Goal: Information Seeking & Learning: Learn about a topic

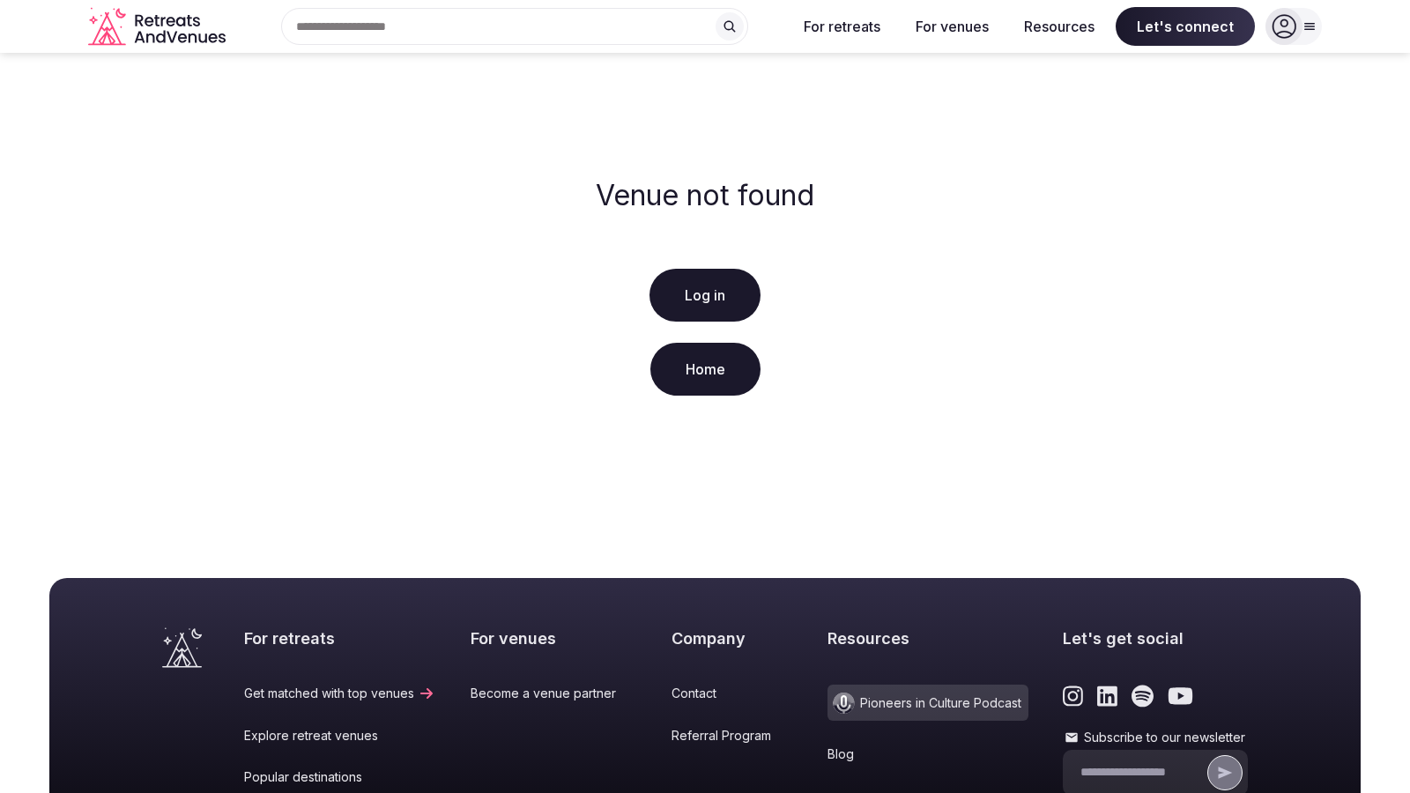
scroll to position [325, 0]
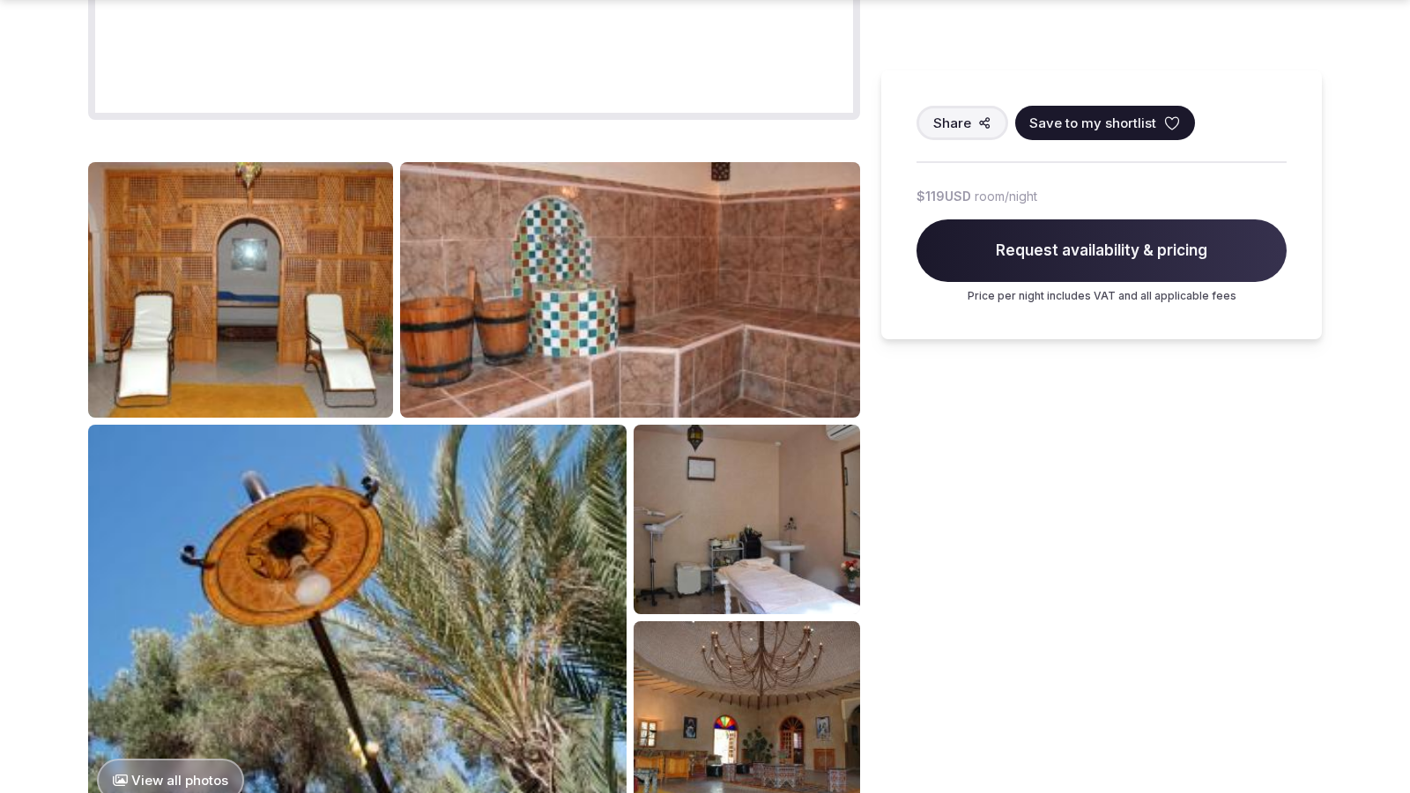
scroll to position [2213, 0]
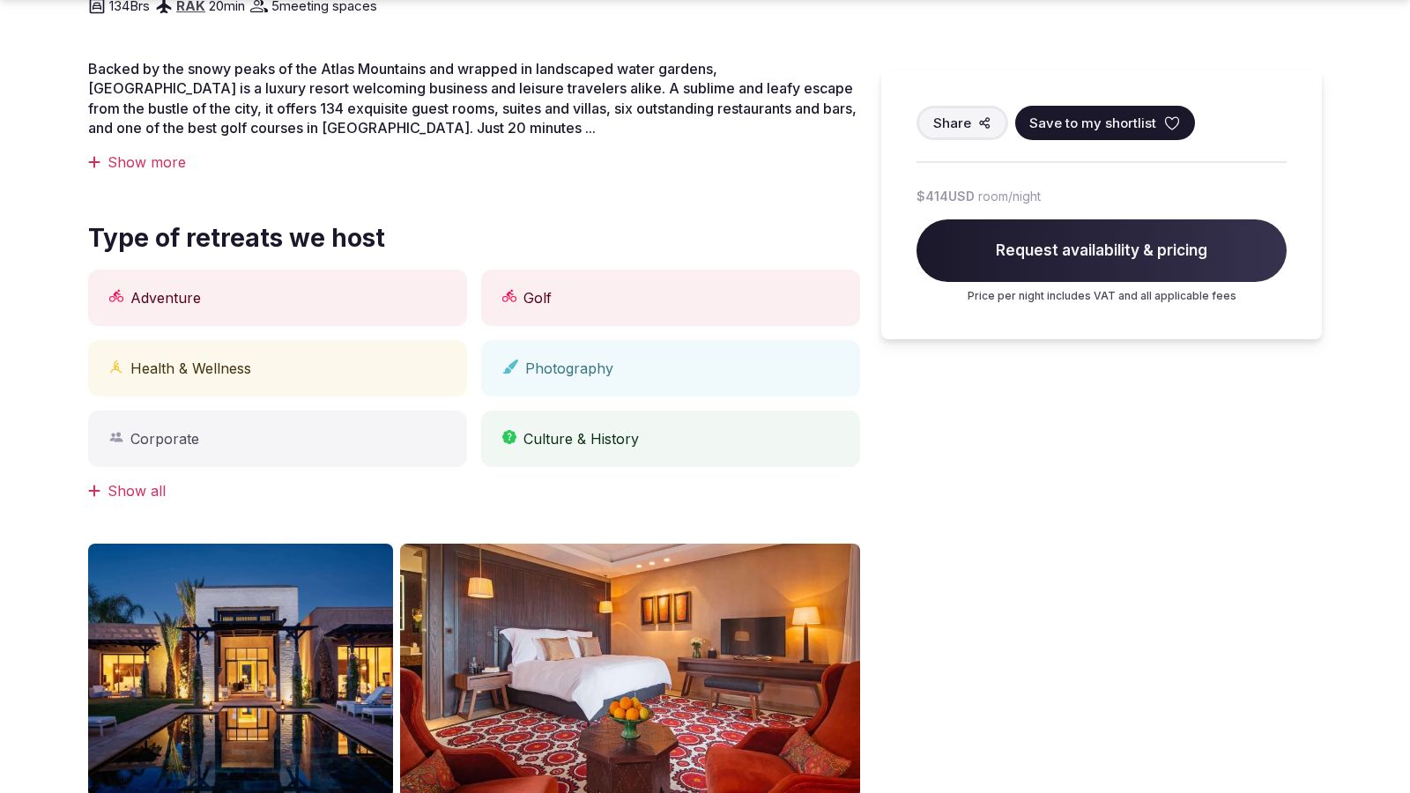
scroll to position [1459, 0]
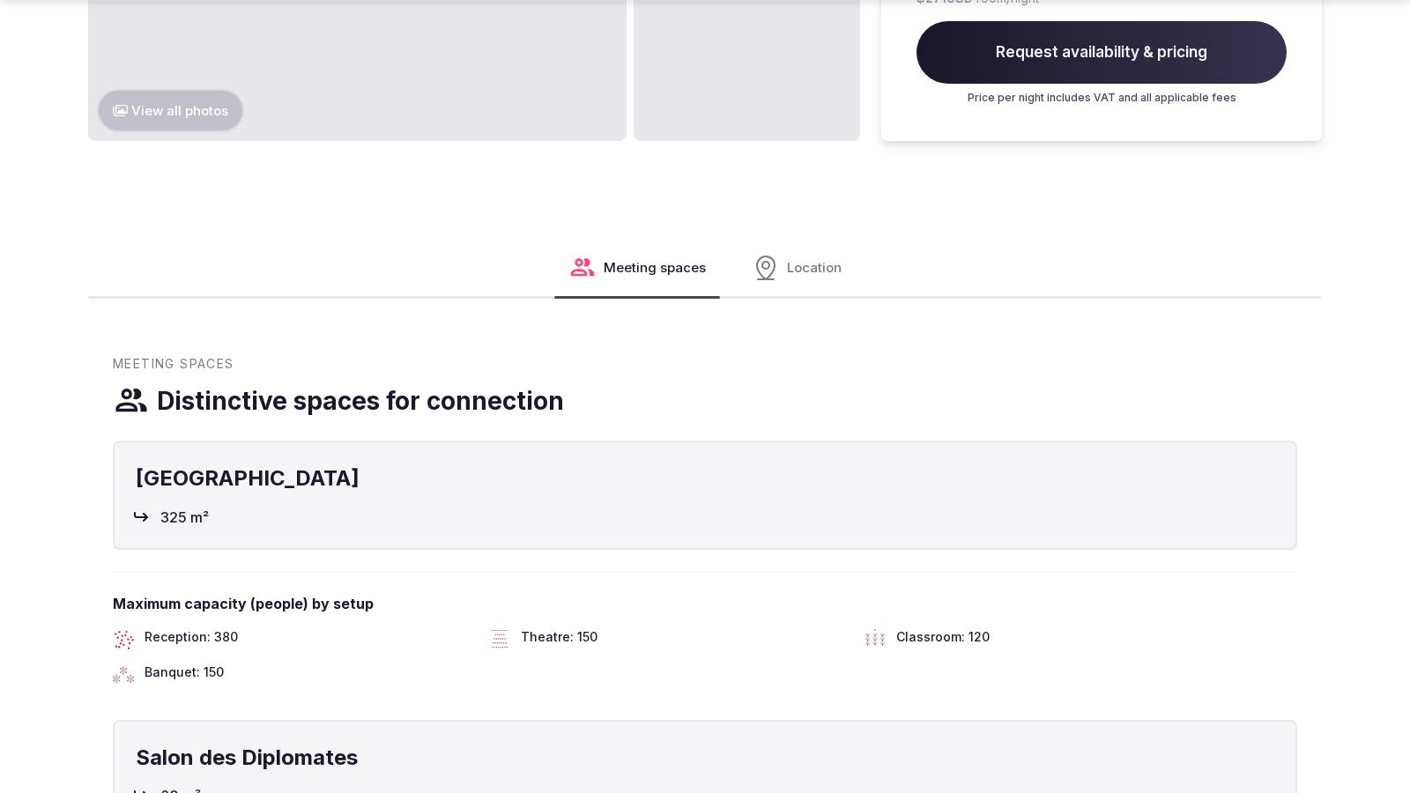
scroll to position [2215, 0]
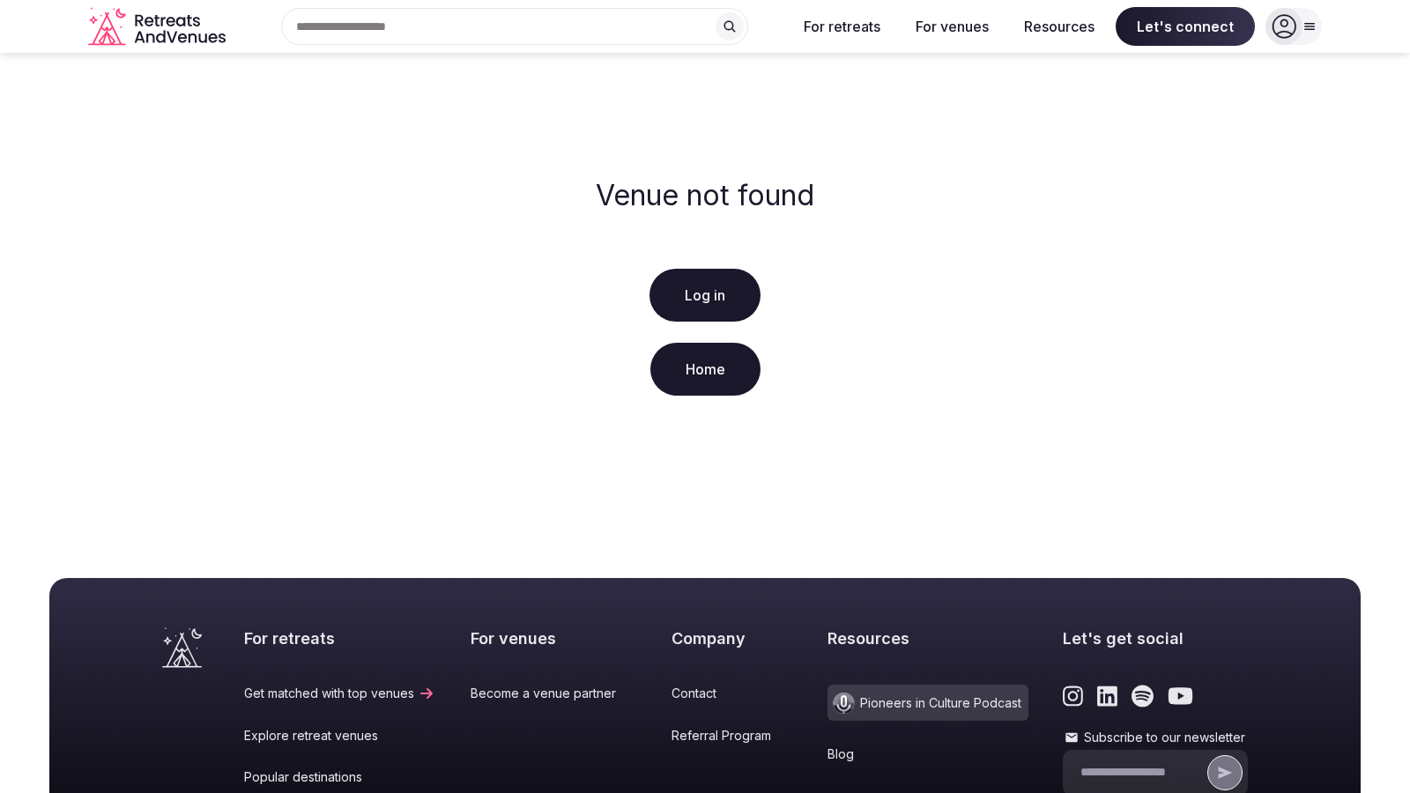
scroll to position [325, 0]
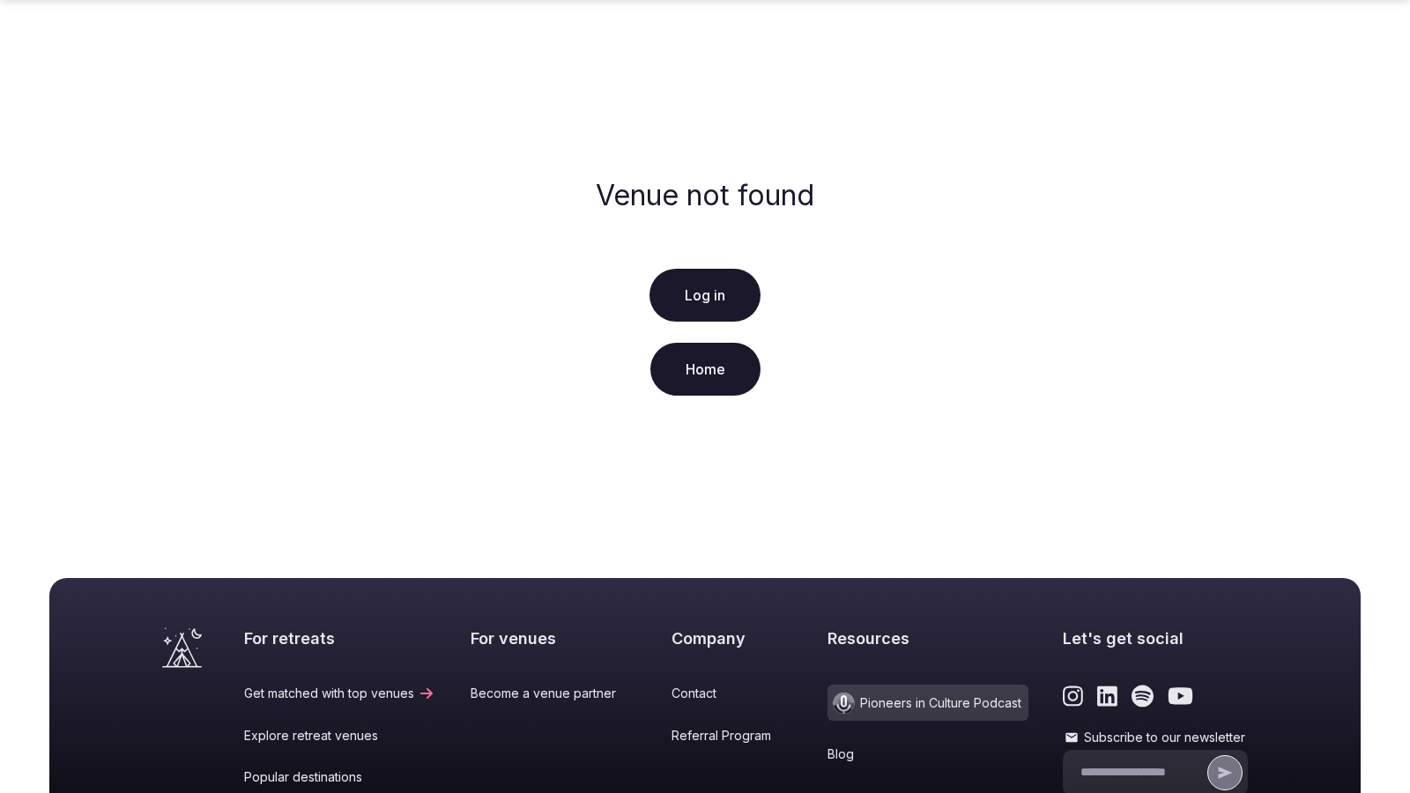
scroll to position [325, 0]
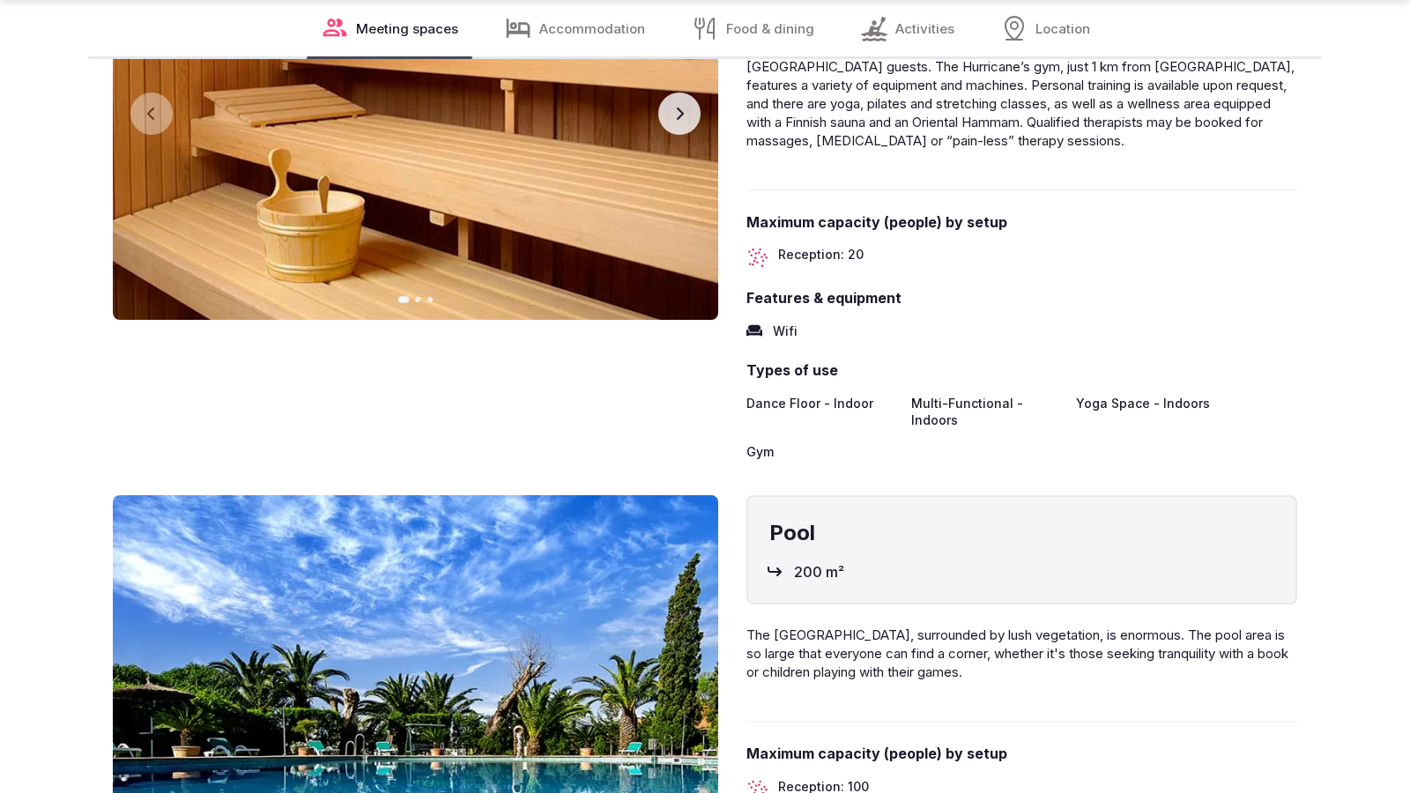
scroll to position [2912, 0]
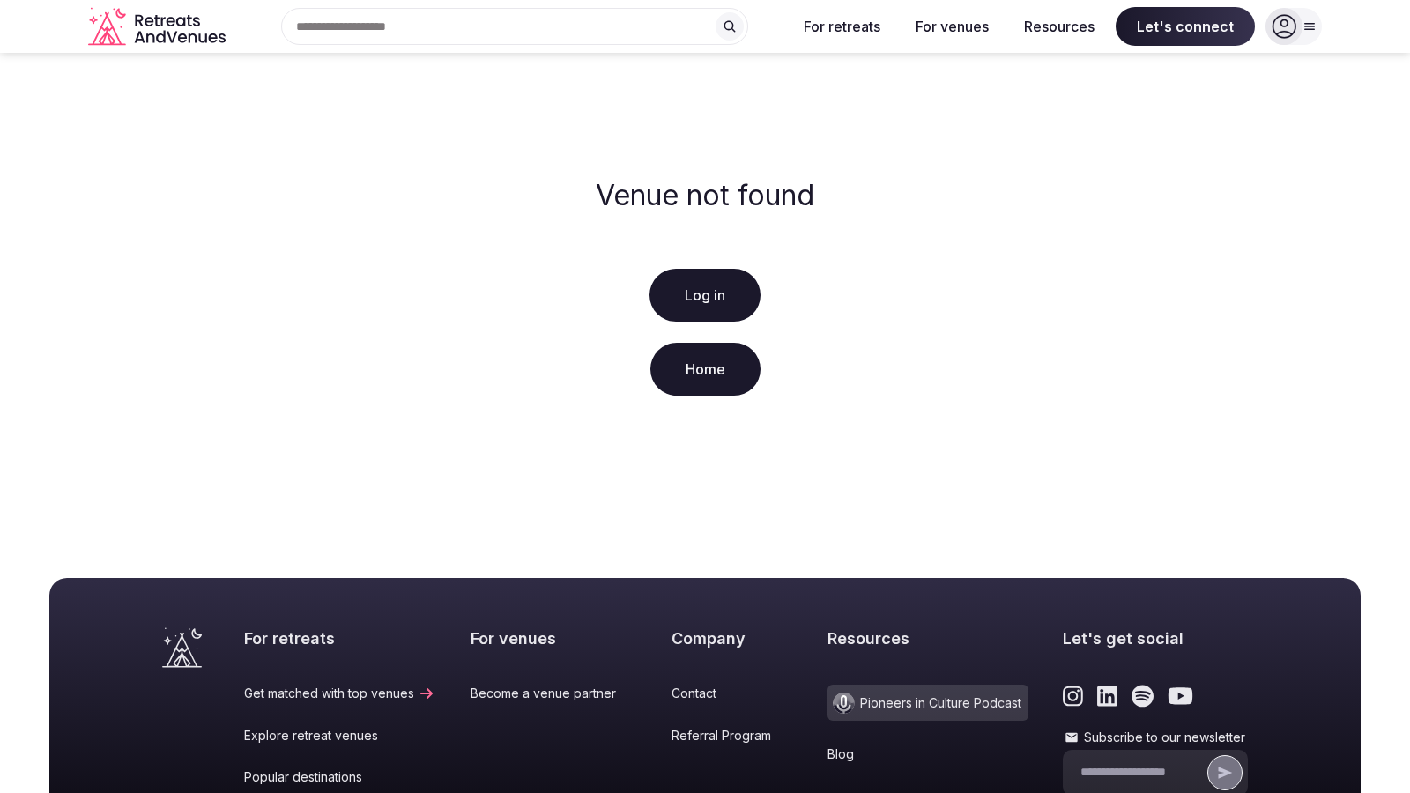
scroll to position [325, 0]
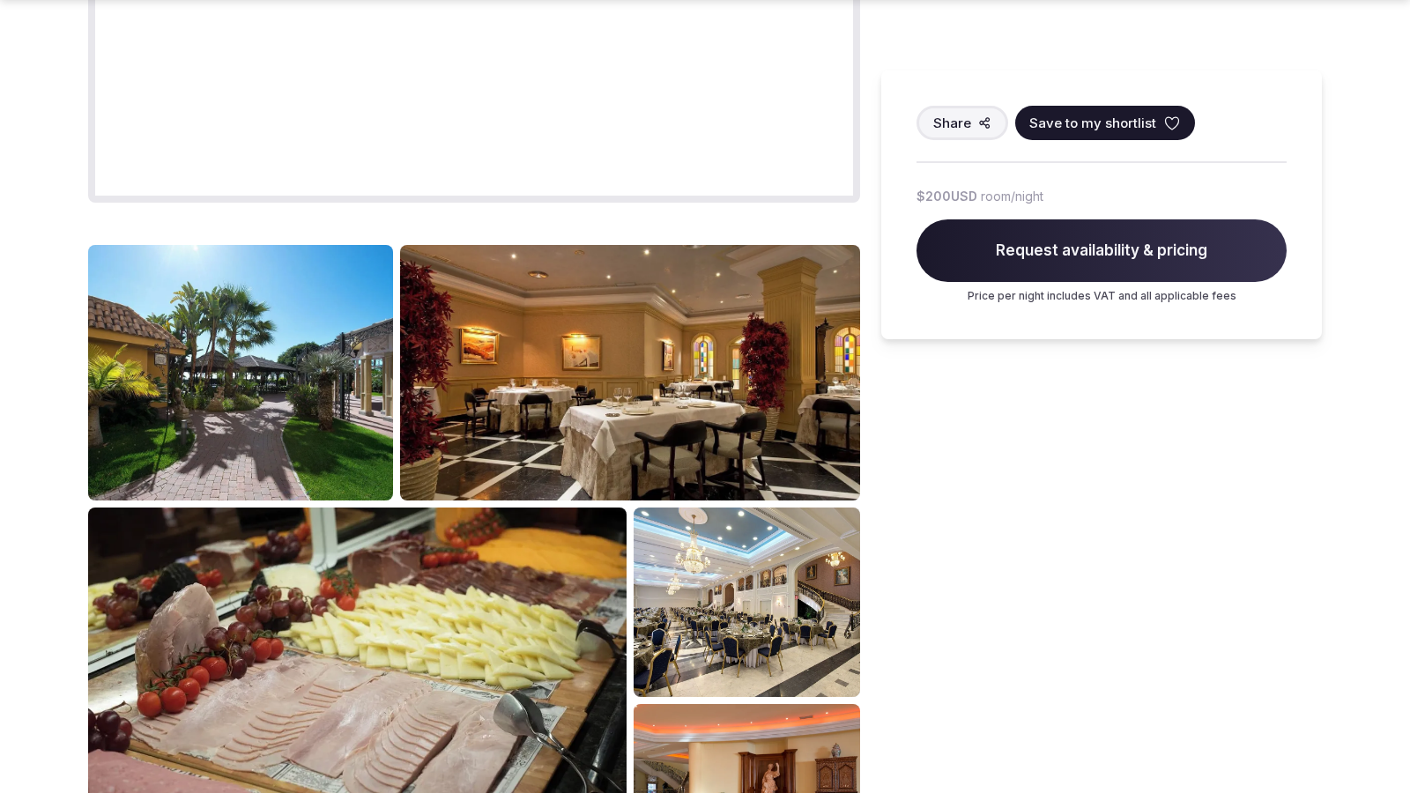
scroll to position [2215, 0]
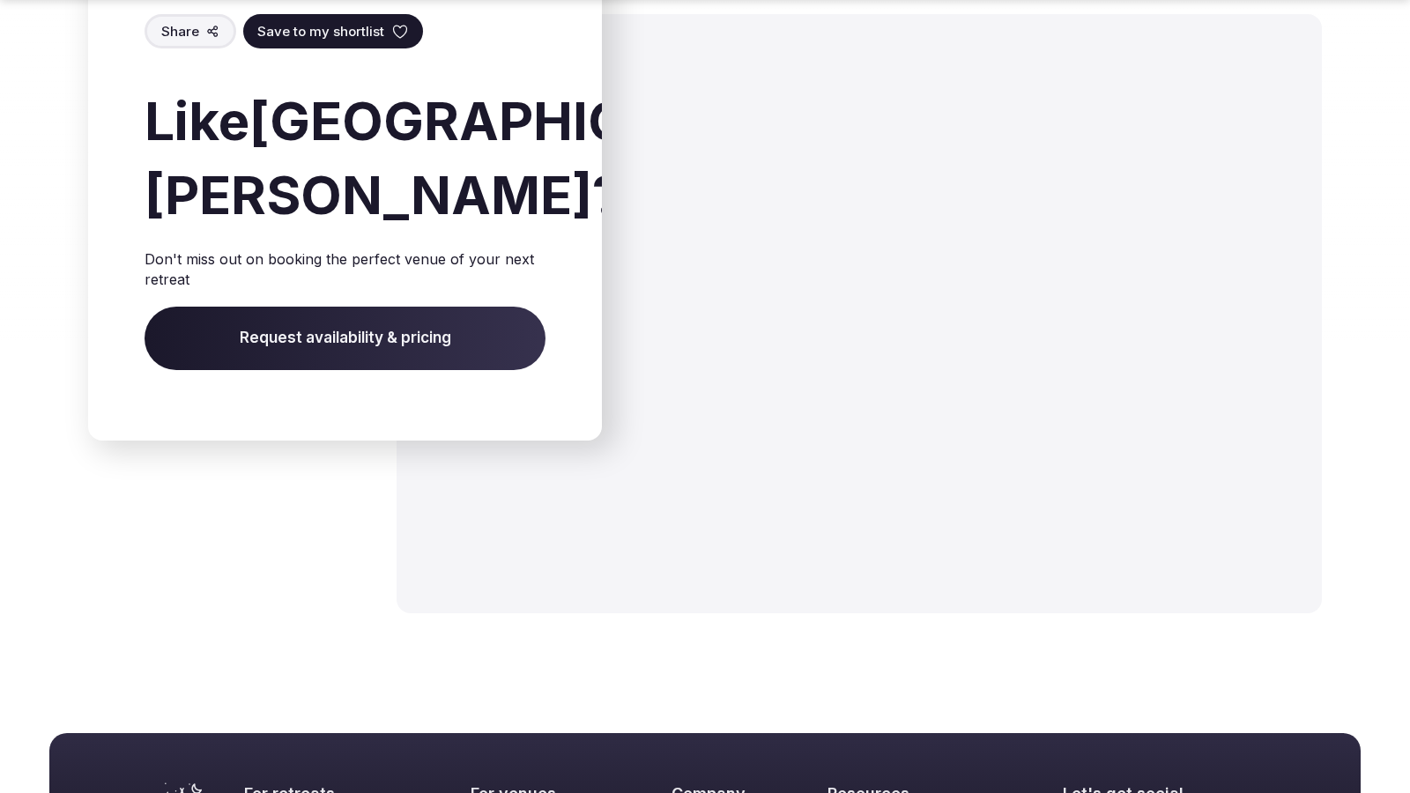
scroll to position [2676, 0]
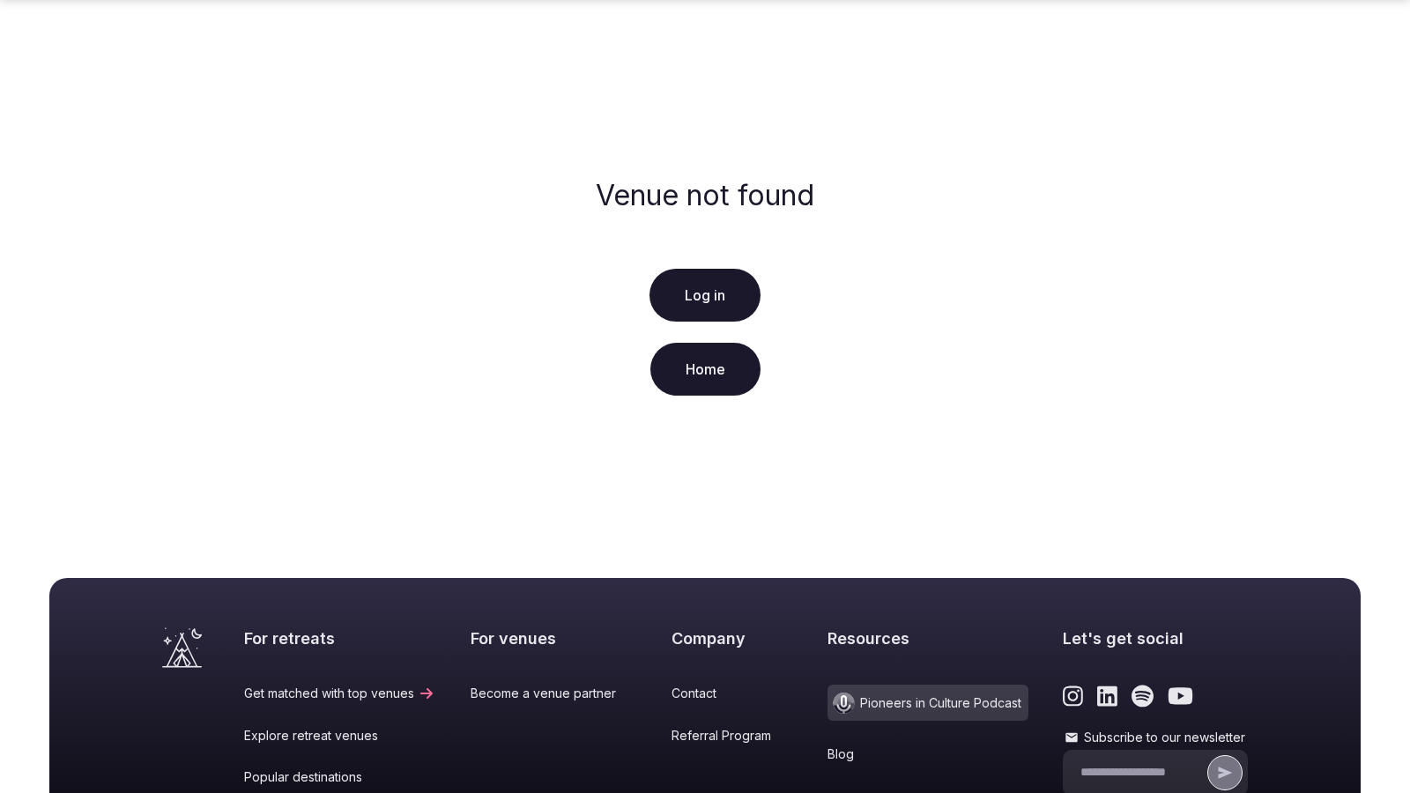
scroll to position [325, 0]
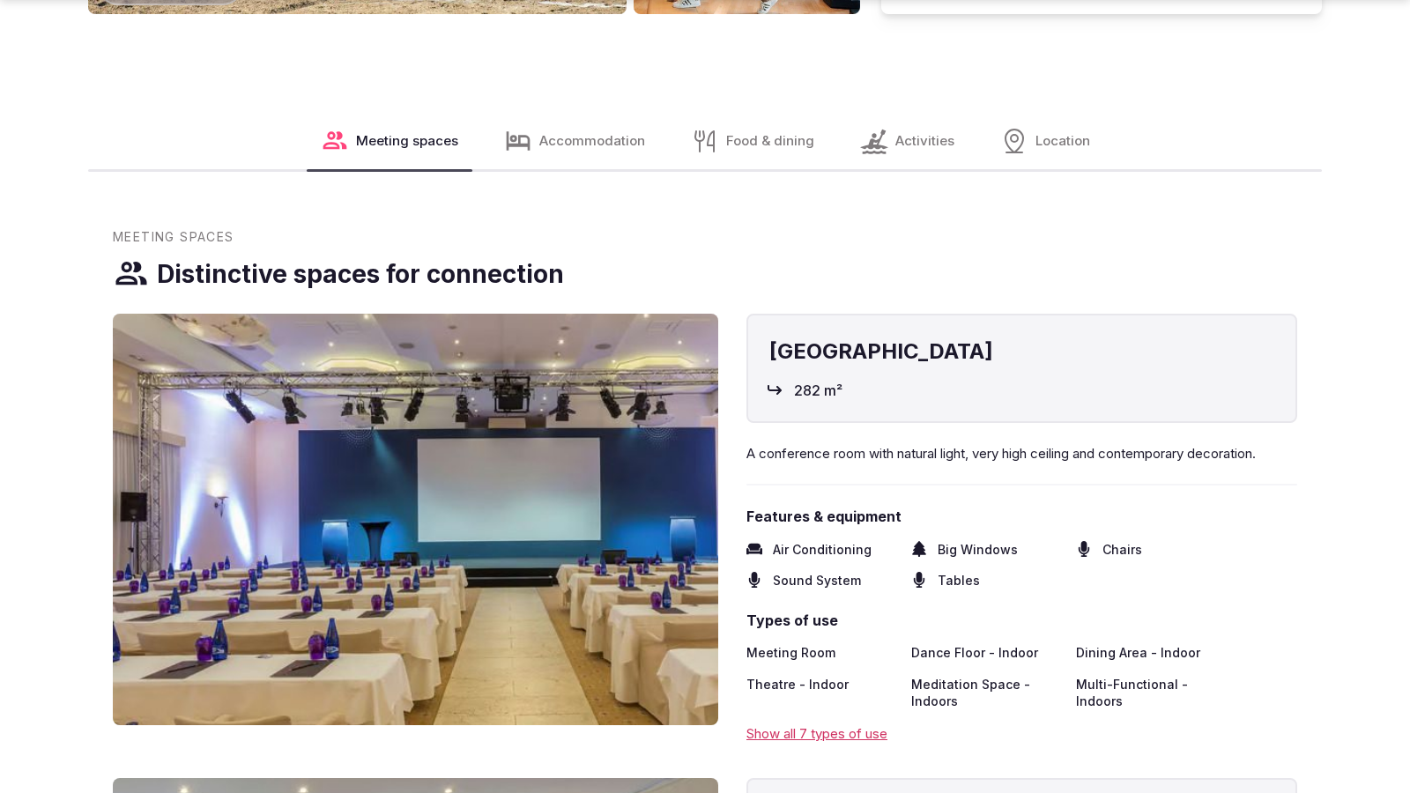
scroll to position [2971, 0]
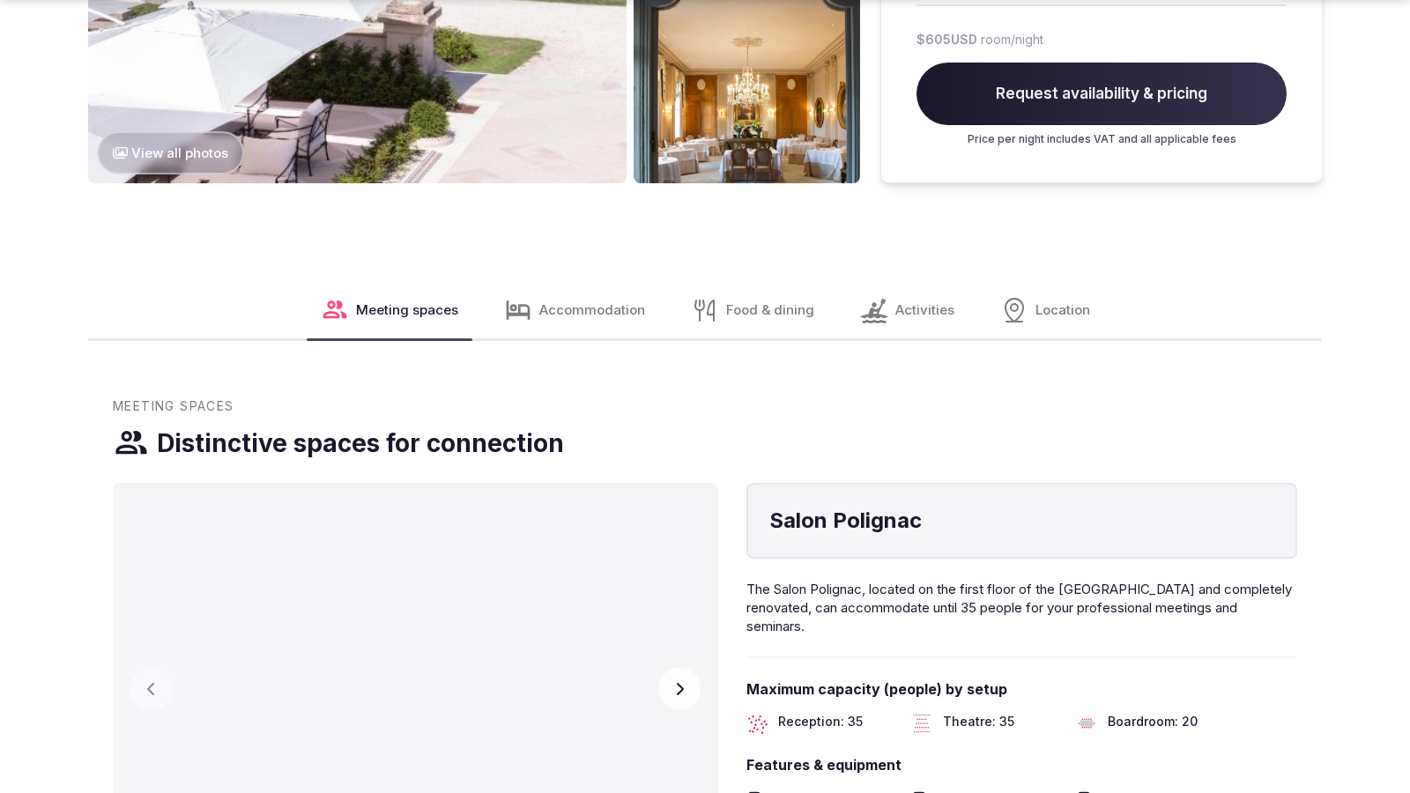
scroll to position [2971, 0]
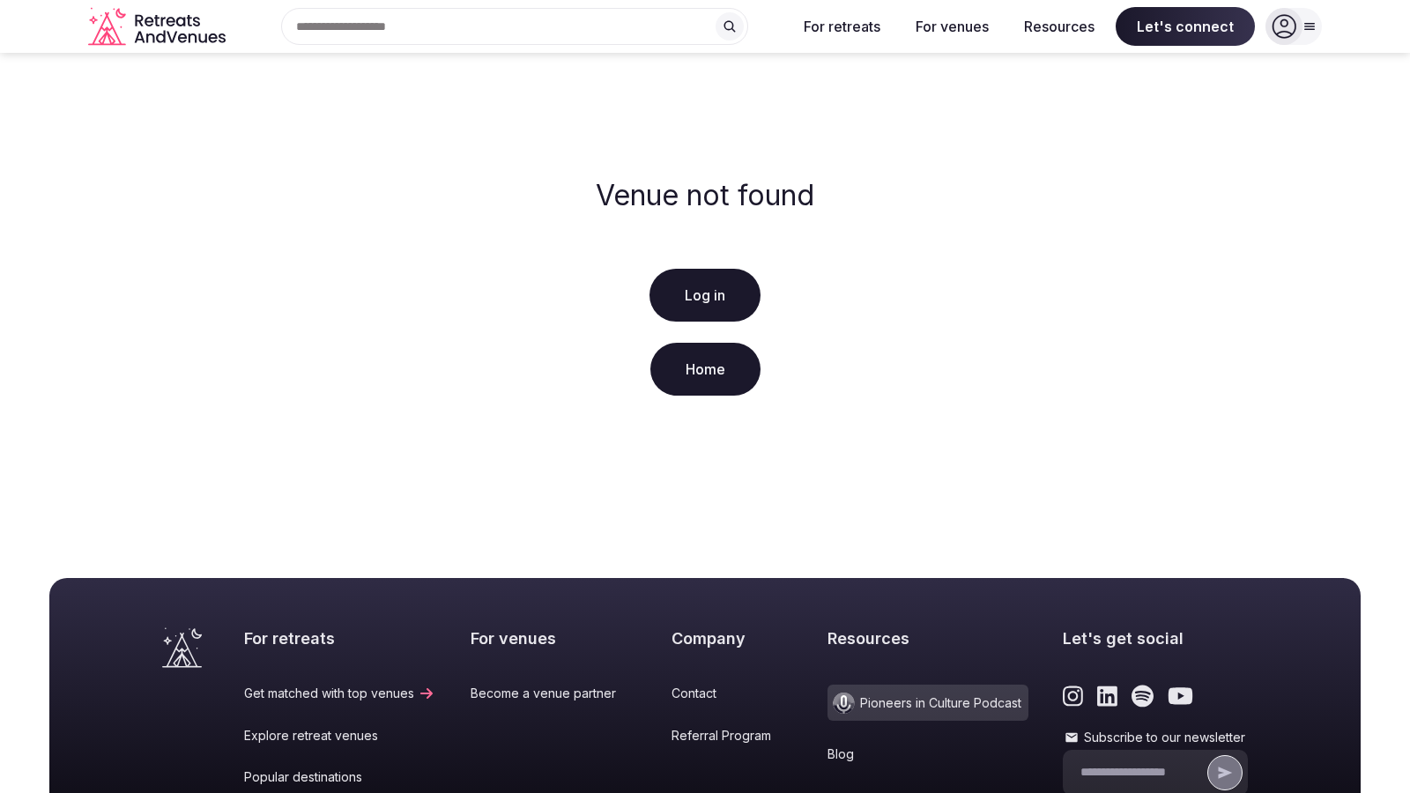
scroll to position [325, 0]
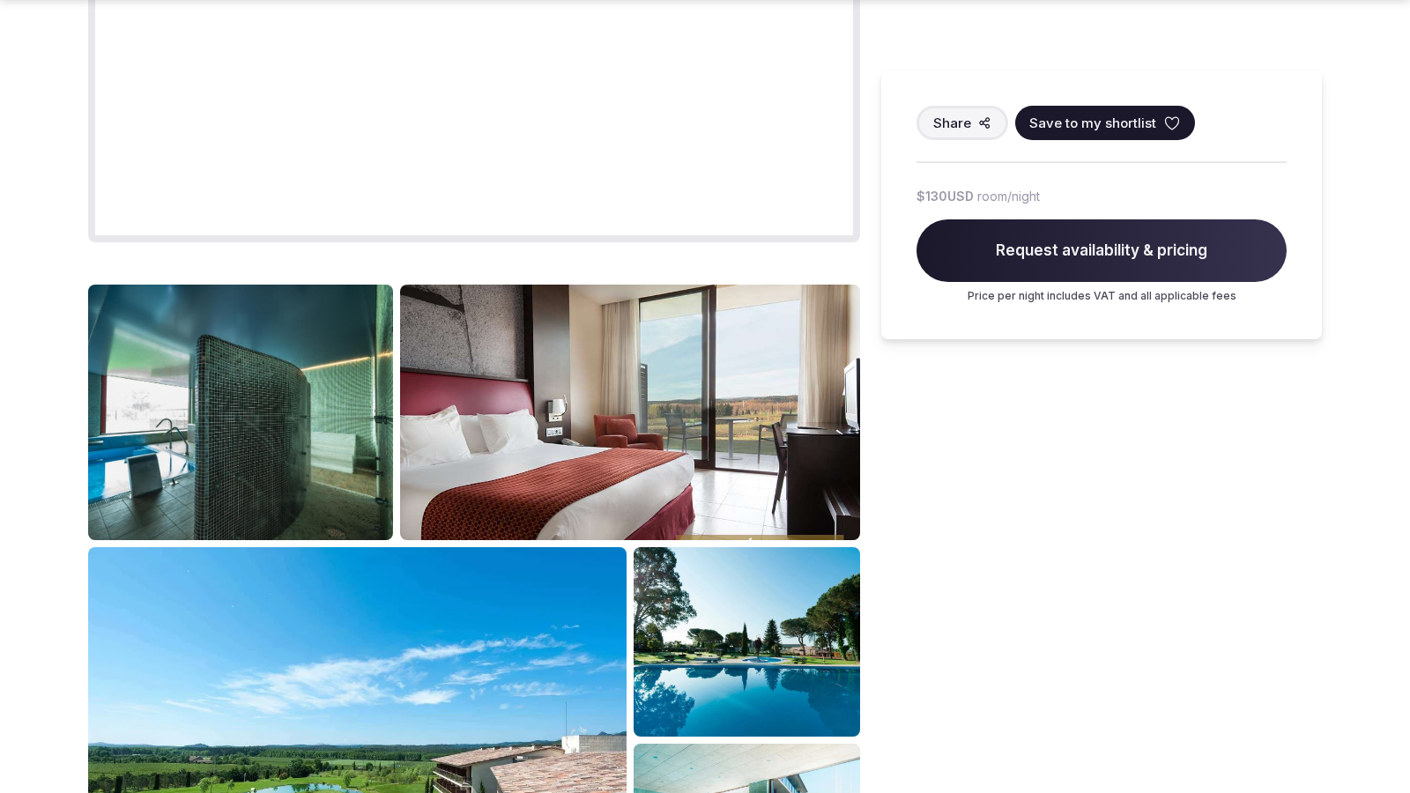
scroll to position [2215, 0]
